Goal: Information Seeking & Learning: Learn about a topic

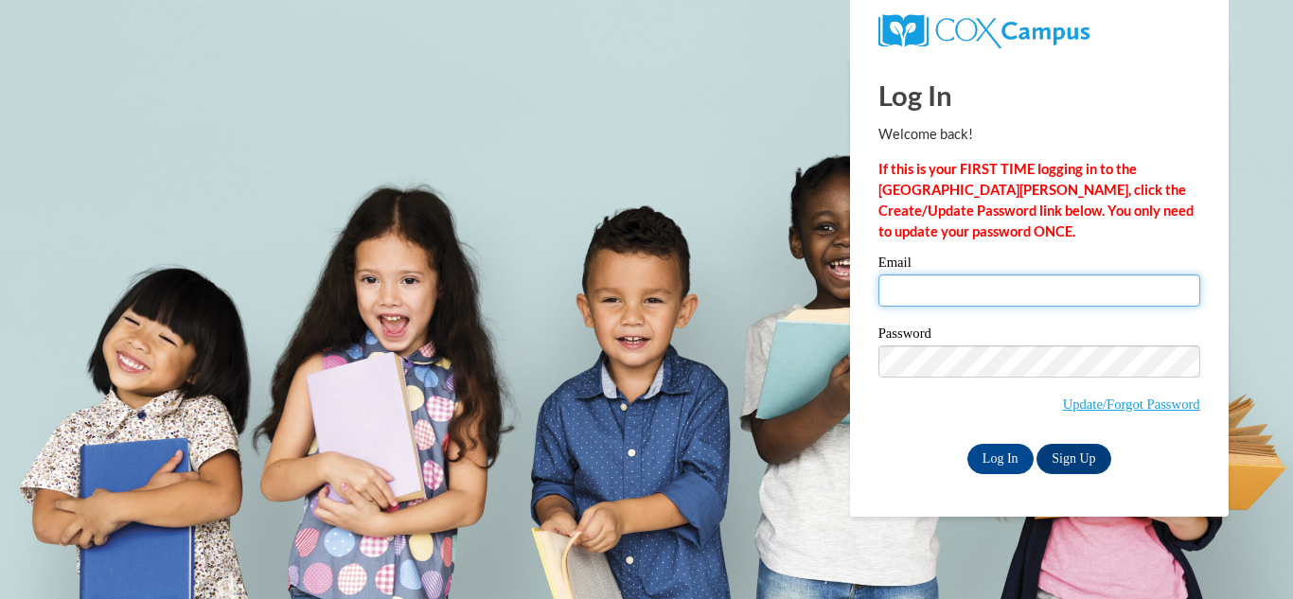
click at [976, 279] on input "Email" at bounding box center [1039, 291] width 322 height 32
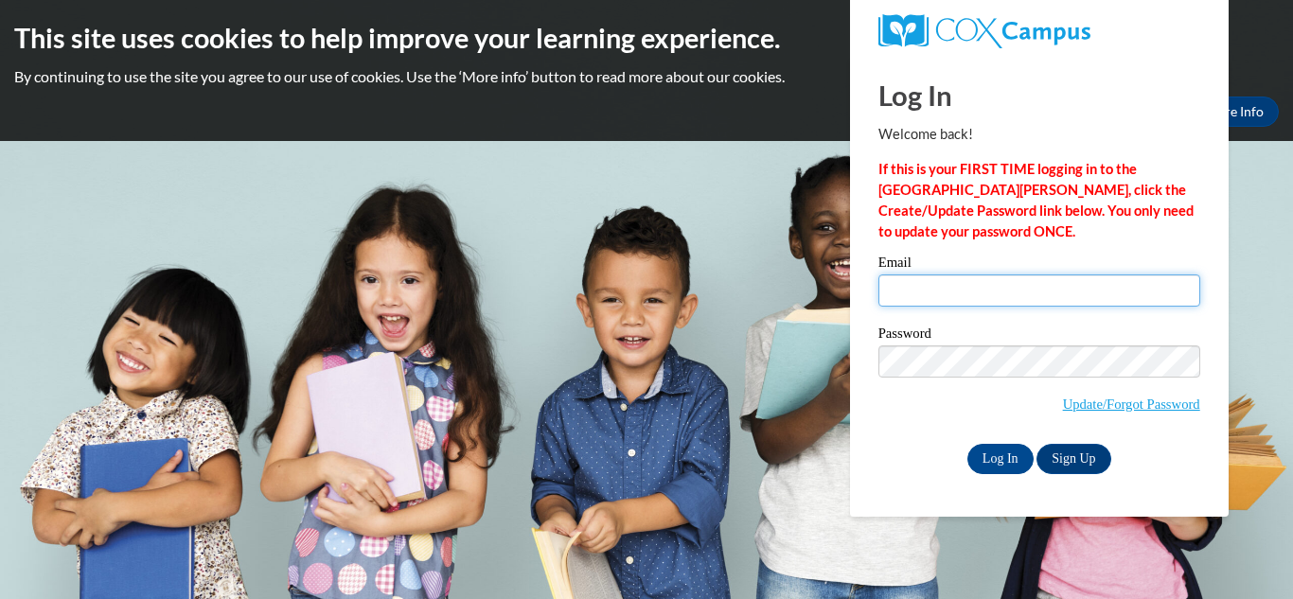
type input "isbellkate509@gmail.com"
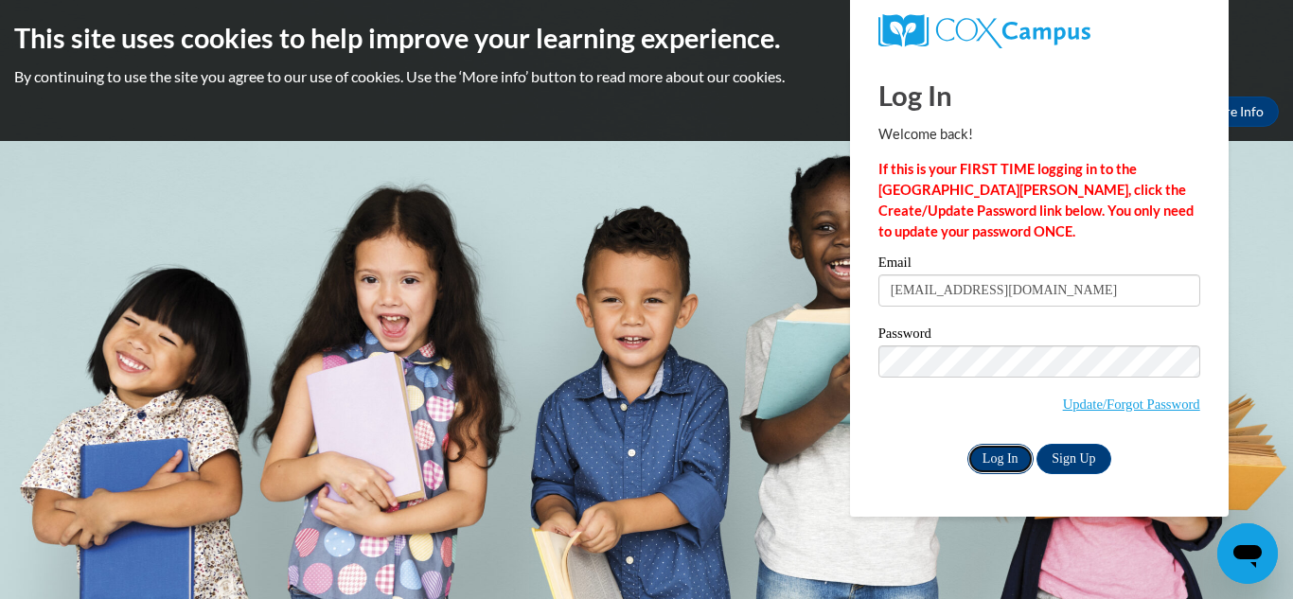
click at [1003, 451] on input "Log In" at bounding box center [1000, 459] width 66 height 30
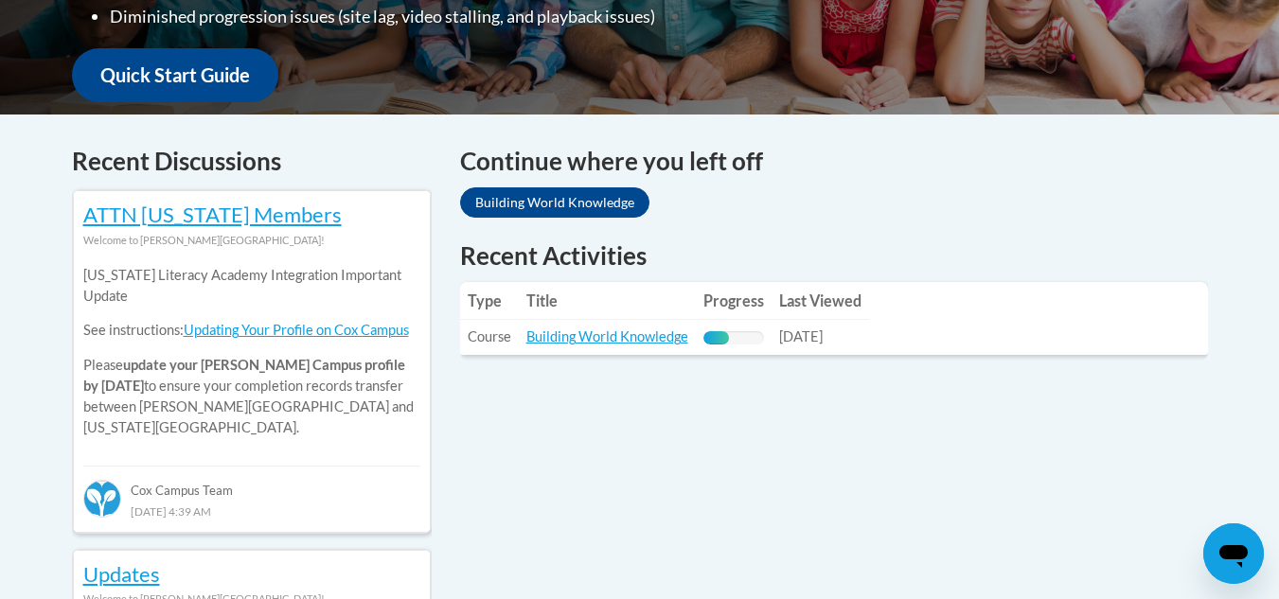
scroll to position [692, 0]
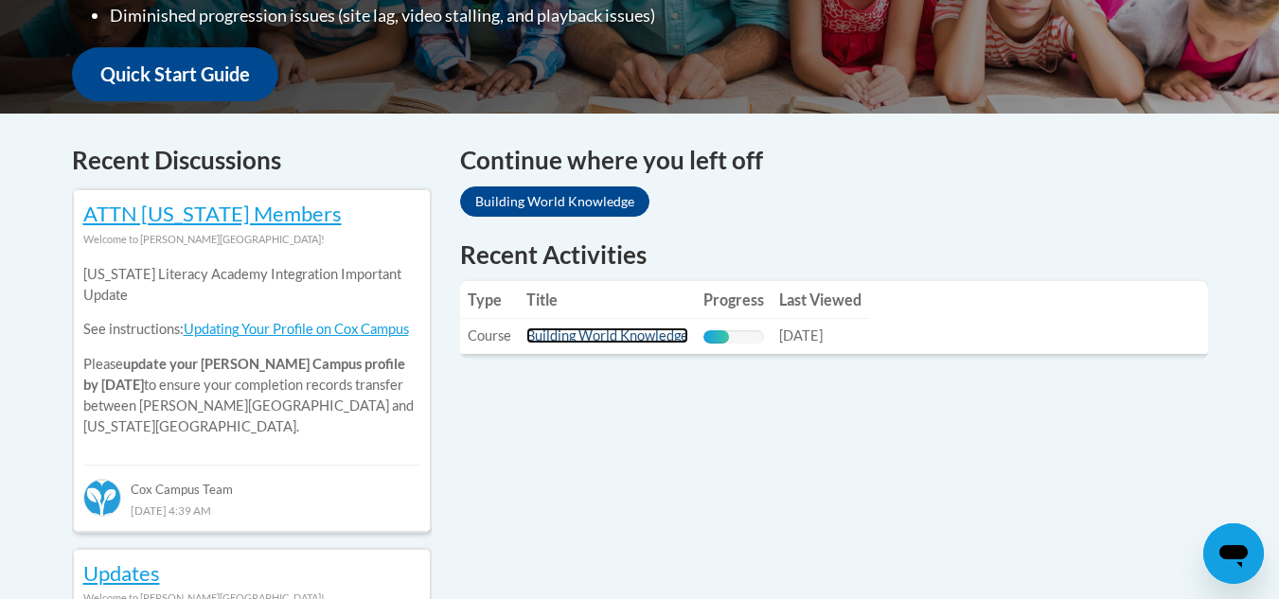
click at [625, 337] on link "Building World Knowledge" at bounding box center [607, 336] width 162 height 16
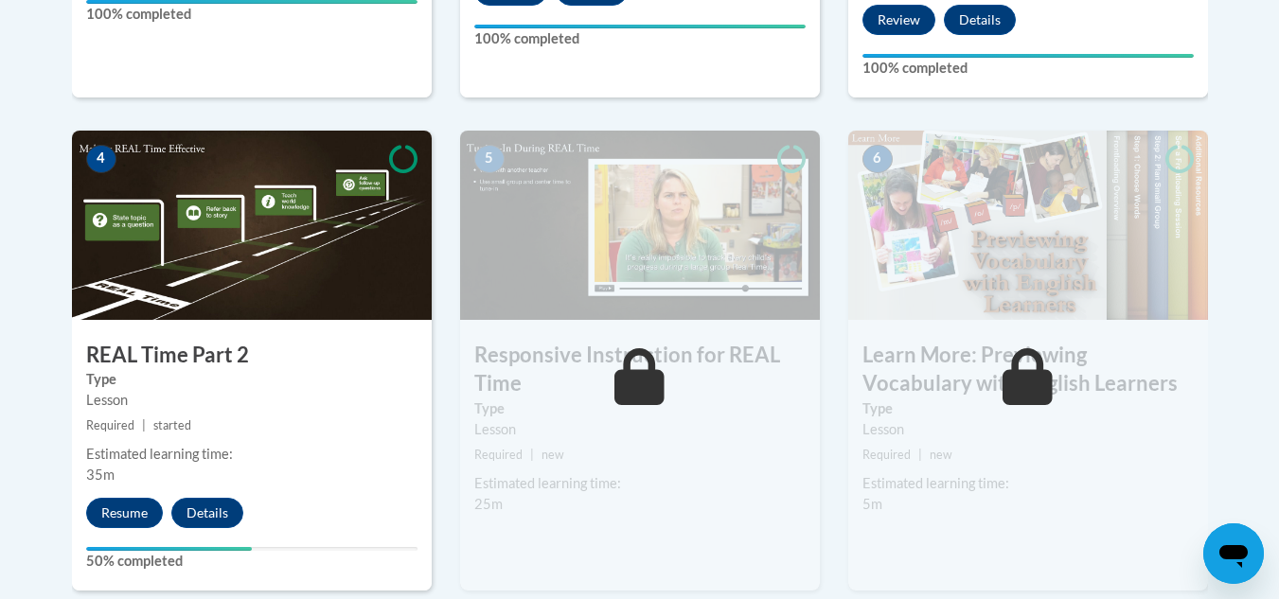
scroll to position [1029, 0]
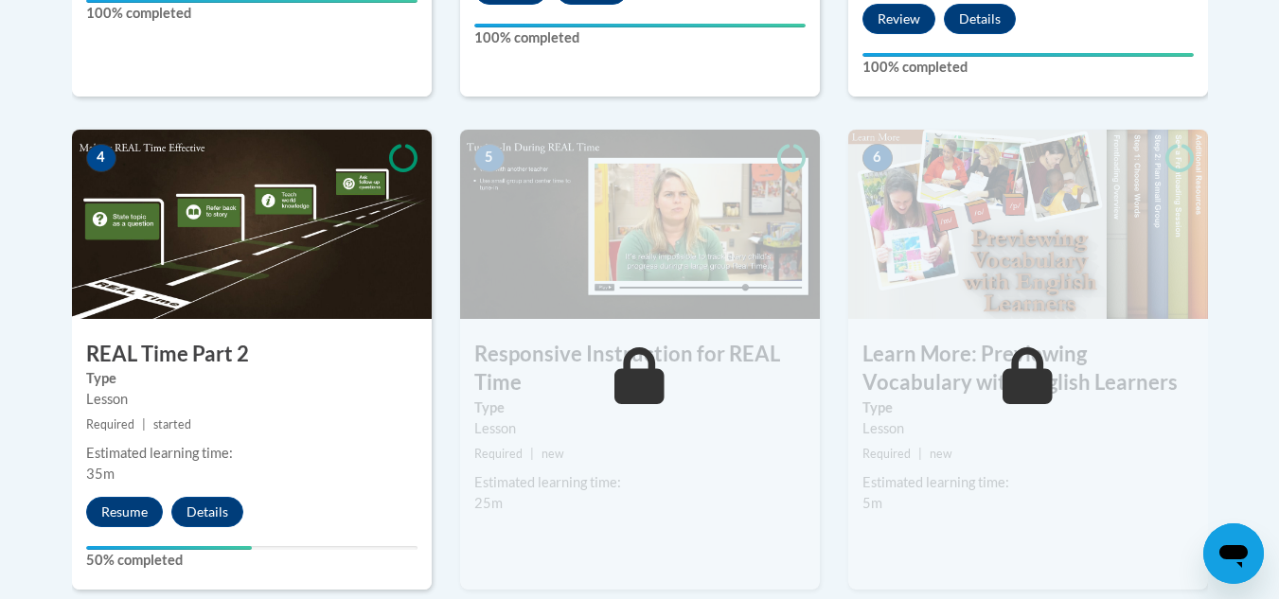
click at [871, 255] on img at bounding box center [1028, 224] width 360 height 189
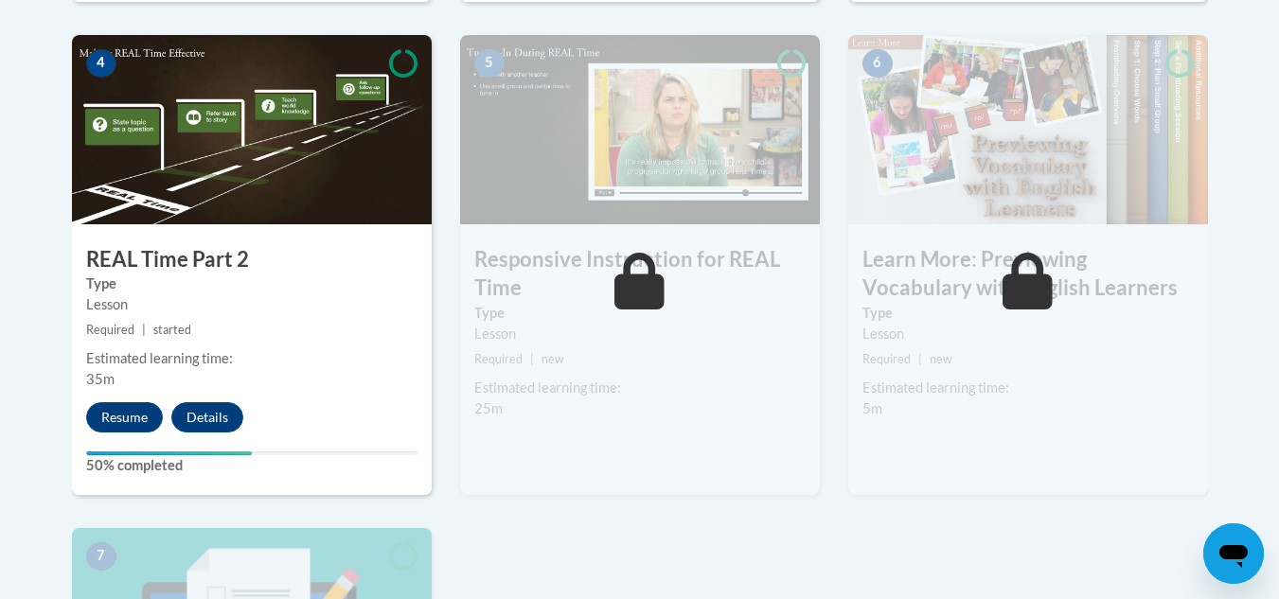
scroll to position [1115, 0]
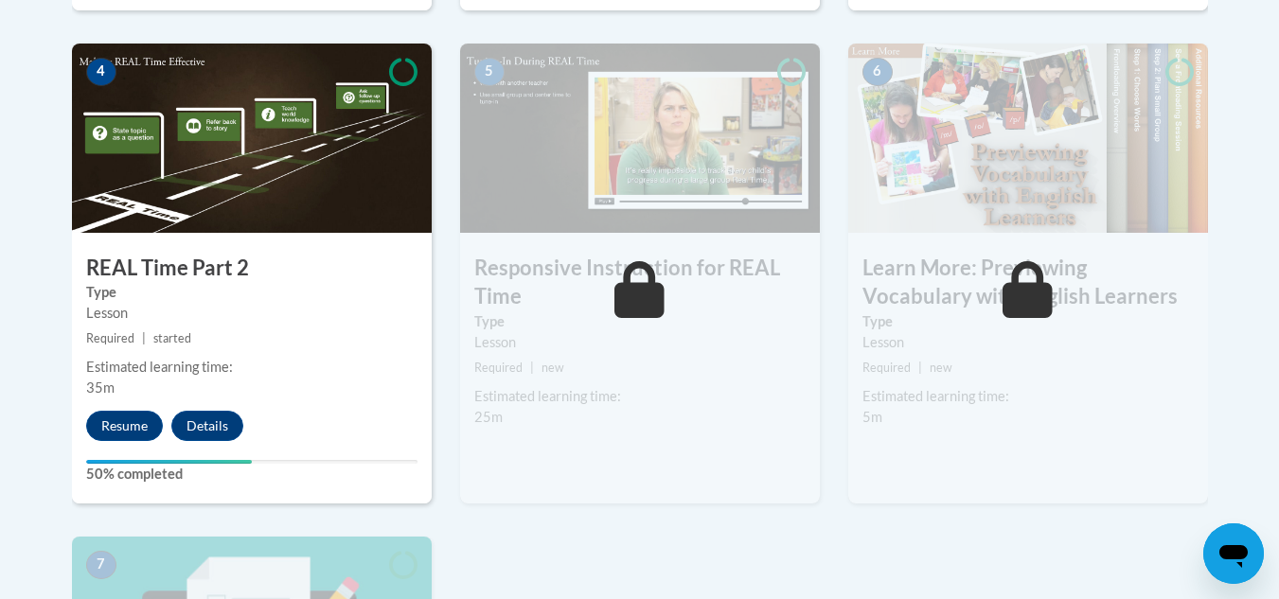
click at [1163, 415] on div "Estimated learning time: 5m" at bounding box center [1028, 407] width 360 height 42
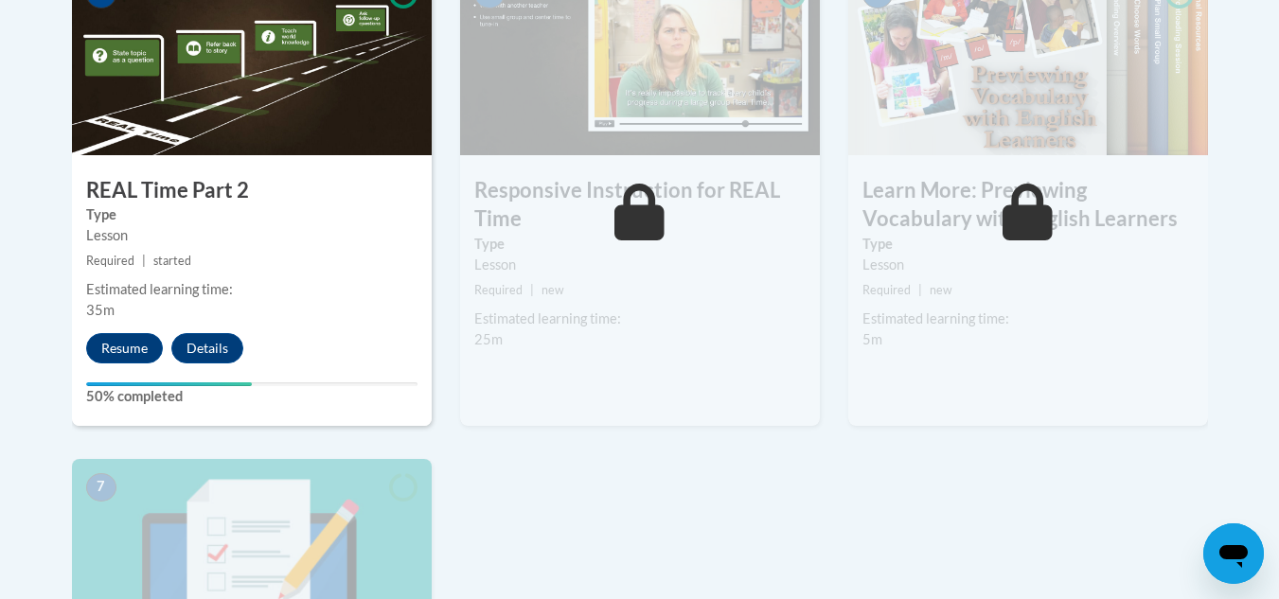
scroll to position [1201, 0]
